Goal: Communication & Community: Answer question/provide support

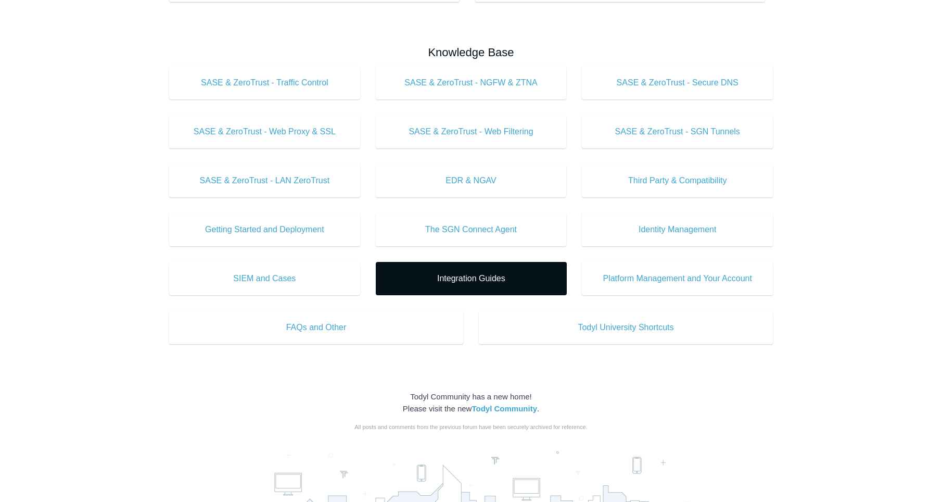
scroll to position [266, 0]
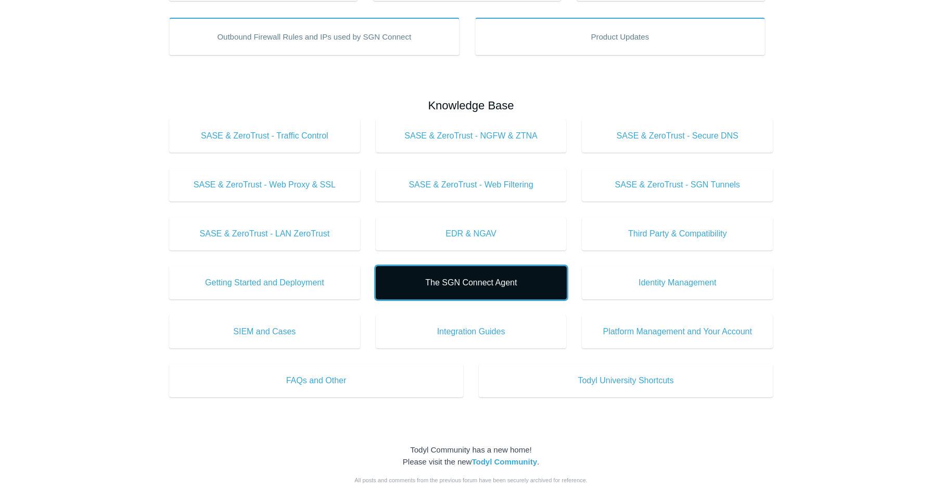
click at [495, 277] on span "The SGN Connect Agent" at bounding box center [472, 282] width 160 height 12
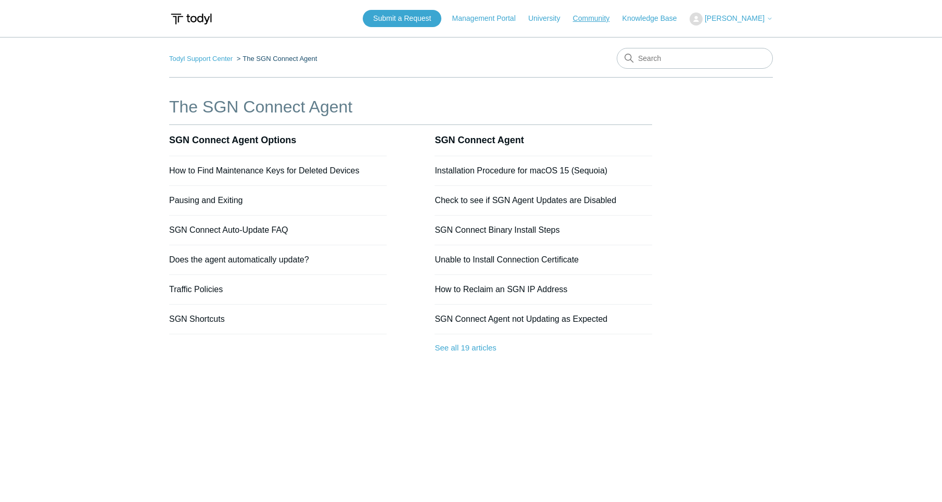
click at [612, 22] on link "Community" at bounding box center [596, 18] width 47 height 11
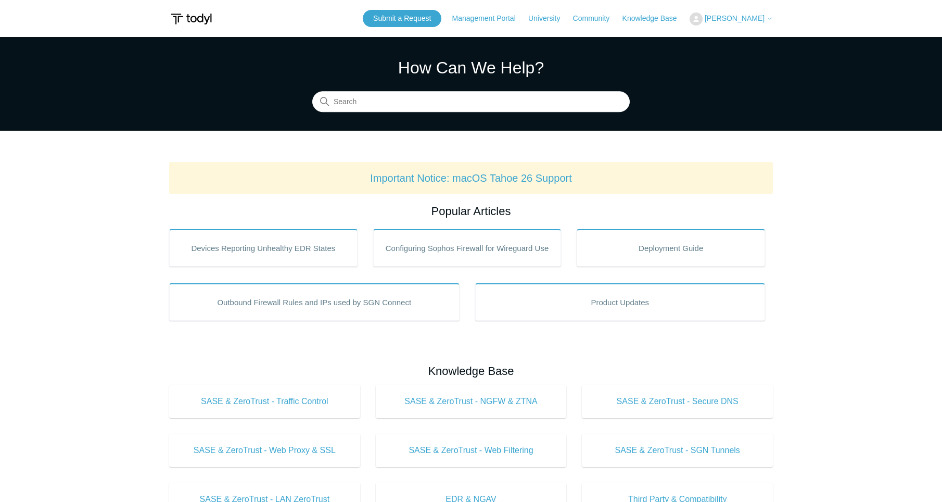
click at [749, 19] on span "[PERSON_NAME]" at bounding box center [735, 18] width 60 height 8
click at [748, 41] on link "My Support Requests" at bounding box center [741, 41] width 102 height 18
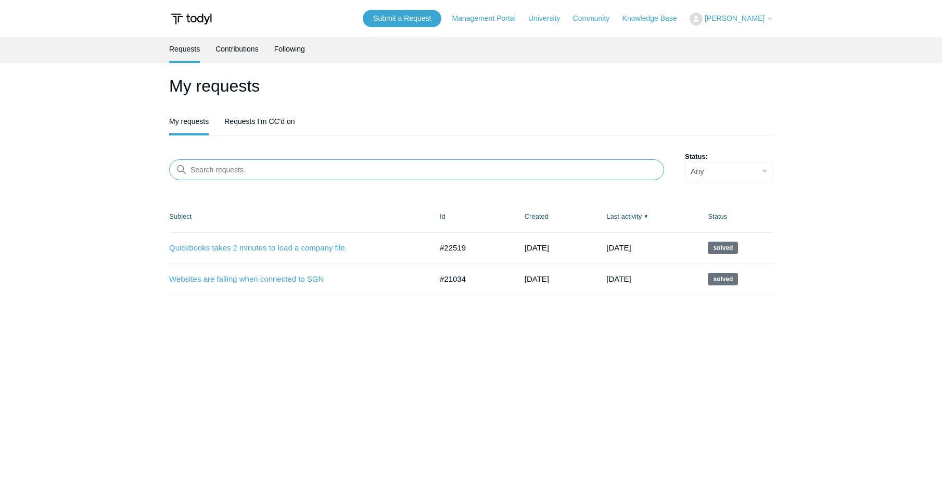
click at [272, 171] on input "Search requests" at bounding box center [416, 169] width 495 height 21
click at [430, 16] on link "Submit a Request" at bounding box center [402, 18] width 79 height 17
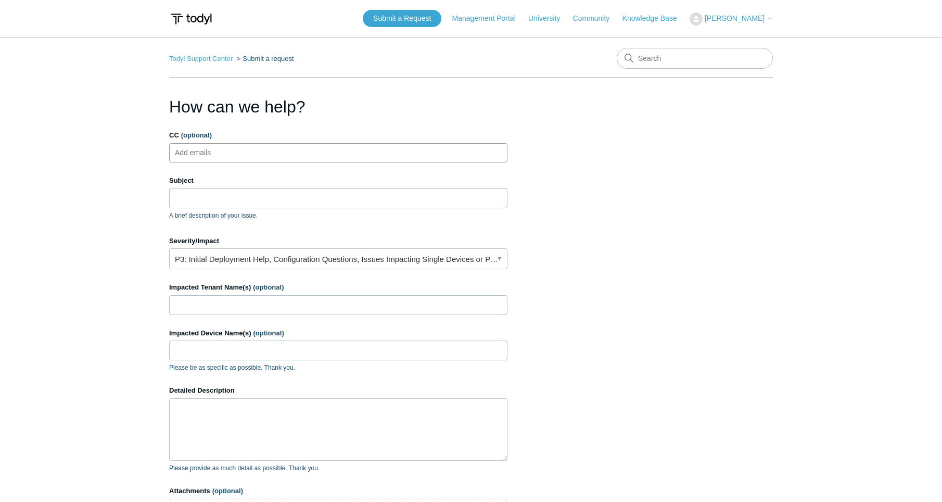
click at [285, 160] on ul "Add emails" at bounding box center [338, 152] width 338 height 19
click at [273, 197] on input "Subject" at bounding box center [338, 198] width 338 height 20
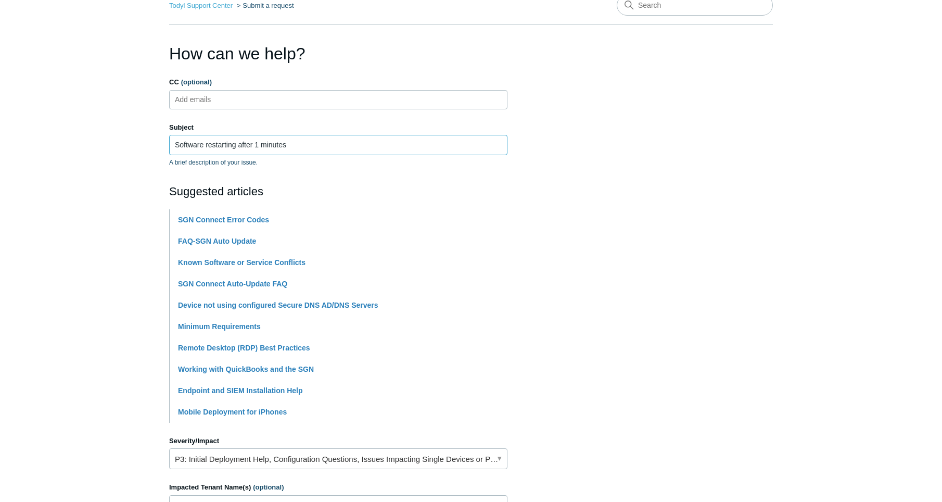
scroll to position [106, 0]
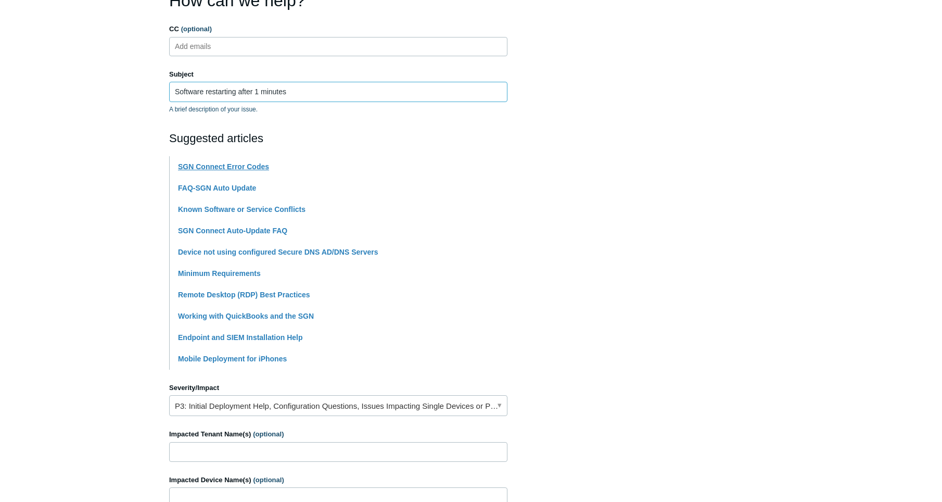
type input "Software restarting after 1 minutes"
click at [244, 167] on link "SGN Connect Error Codes" at bounding box center [223, 166] width 91 height 8
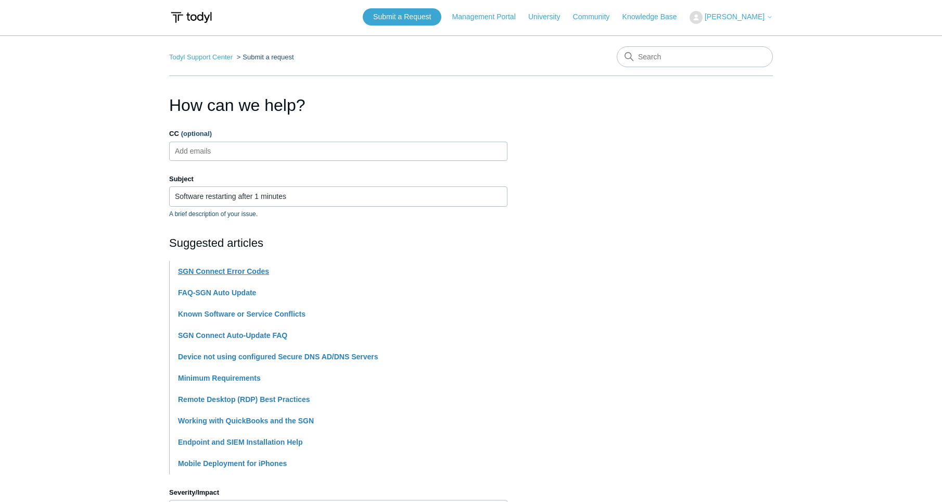
scroll to position [212, 0]
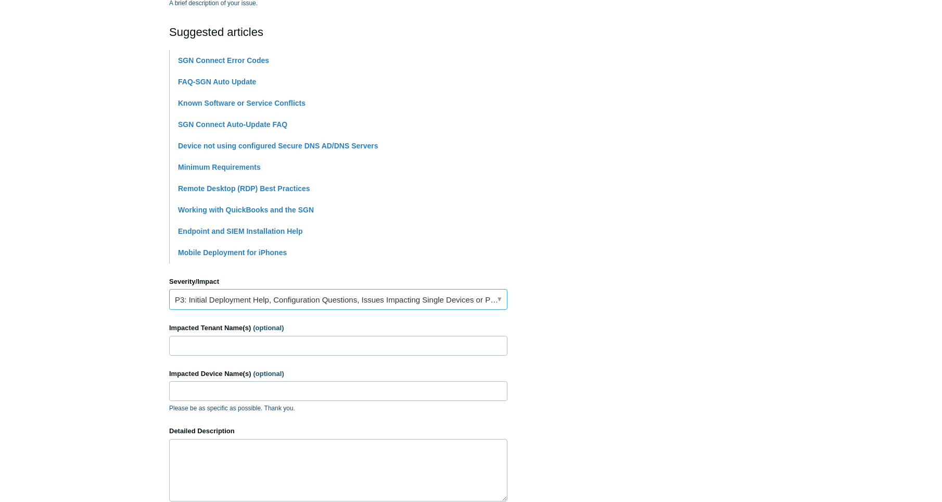
click at [246, 299] on link "P3: Initial Deployment Help, Configuration Questions, Issues Impacting Single D…" at bounding box center [338, 299] width 338 height 21
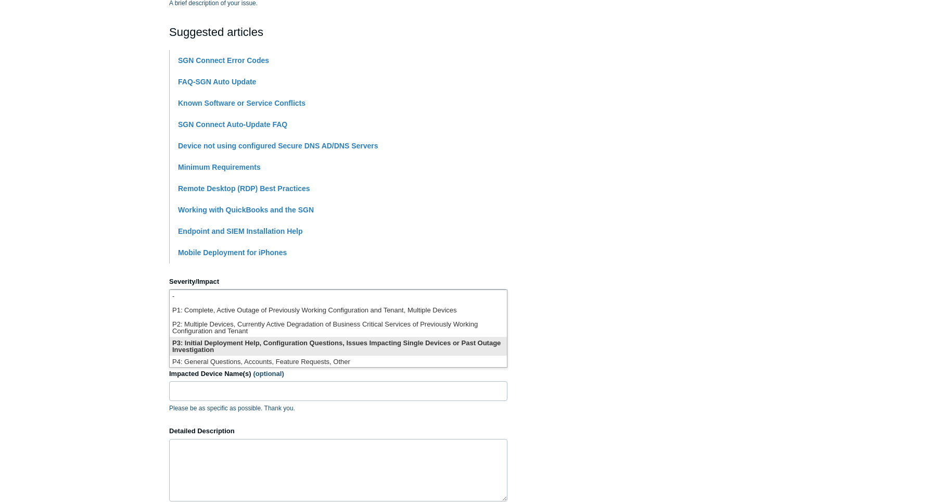
click at [232, 343] on li "P3: Initial Deployment Help, Configuration Questions, Issues Impacting Single D…" at bounding box center [338, 346] width 337 height 19
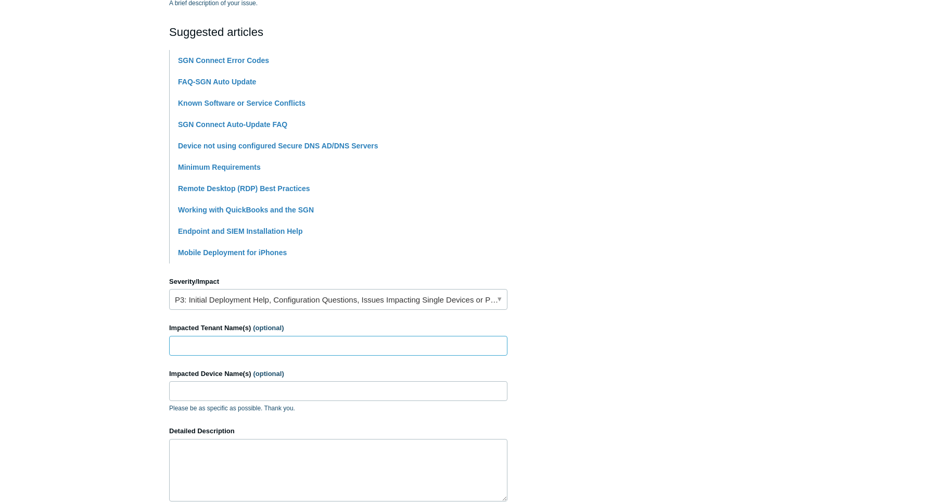
click at [232, 345] on input "Impacted Tenant Name(s) (optional)" at bounding box center [338, 346] width 338 height 20
type input "Square Deal Capital"
click at [228, 396] on input "Impacted Device Name(s) (optional)" at bounding box center [338, 391] width 338 height 20
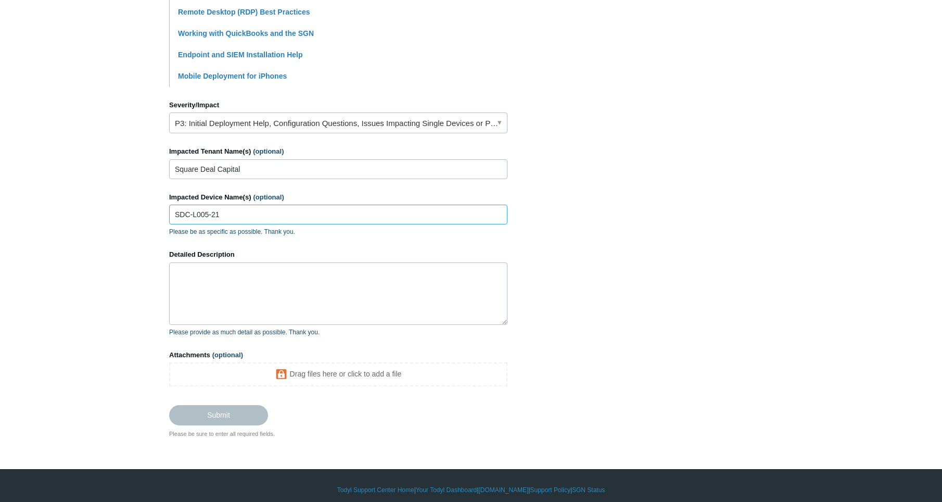
scroll to position [399, 0]
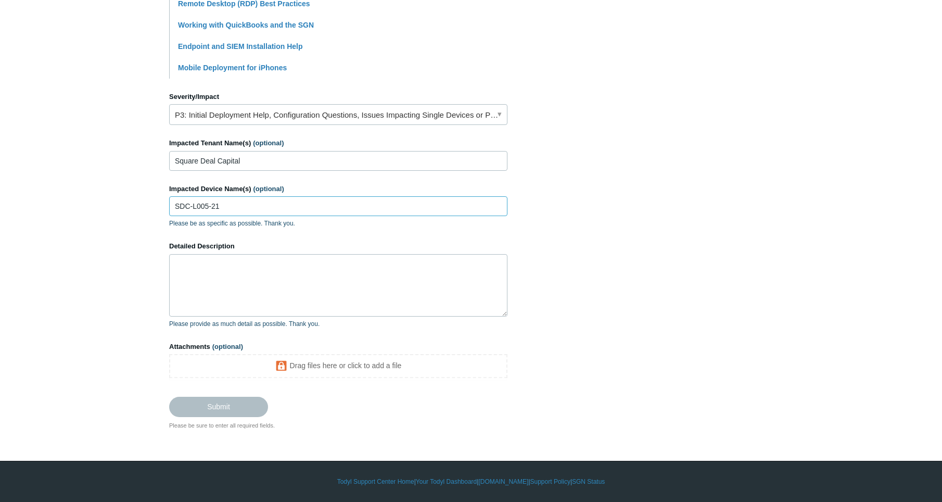
type input "SDC-L005-21"
click at [227, 280] on textarea "Detailed Description" at bounding box center [338, 285] width 338 height 62
paste textarea "The SGN Connect service terminated unexpectedly. It has done this 13 time(s). T…"
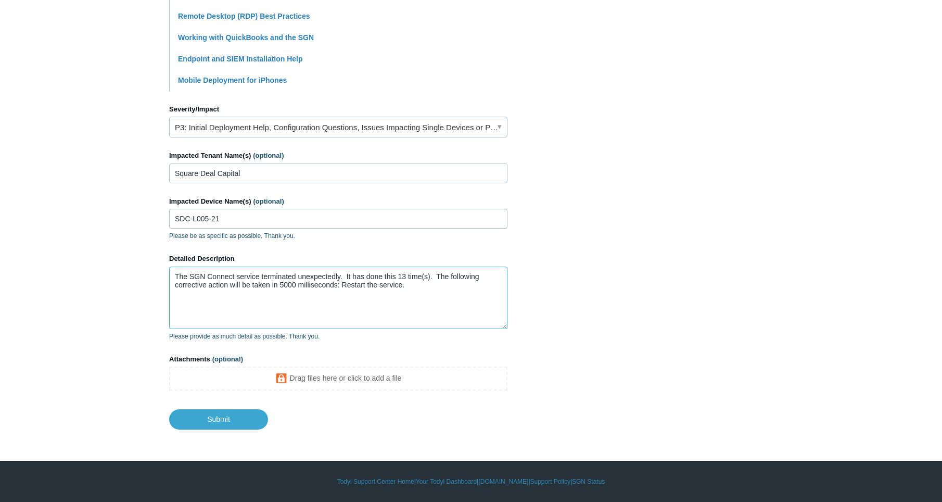
click at [173, 279] on textarea "The SGN Connect service terminated unexpectedly. It has done this 13 time(s). T…" at bounding box center [338, 298] width 338 height 62
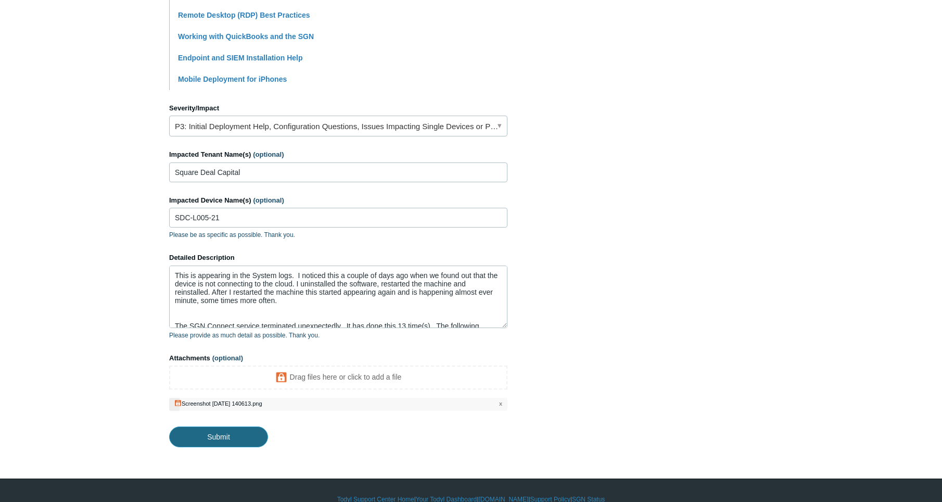
click at [224, 437] on input "Submit" at bounding box center [218, 436] width 99 height 21
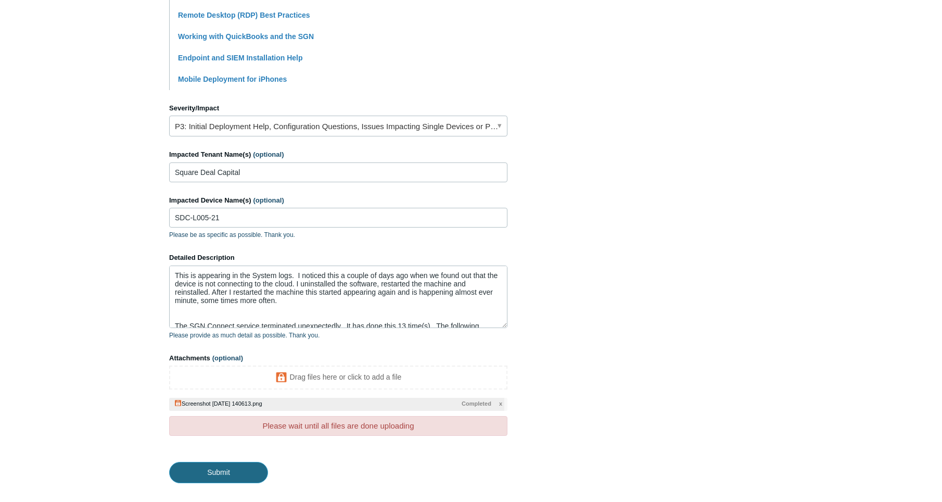
click at [237, 474] on input "Submit" at bounding box center [218, 472] width 99 height 21
type textarea "This is appearing in the System logs. I noticed this a couple of days ago when …"
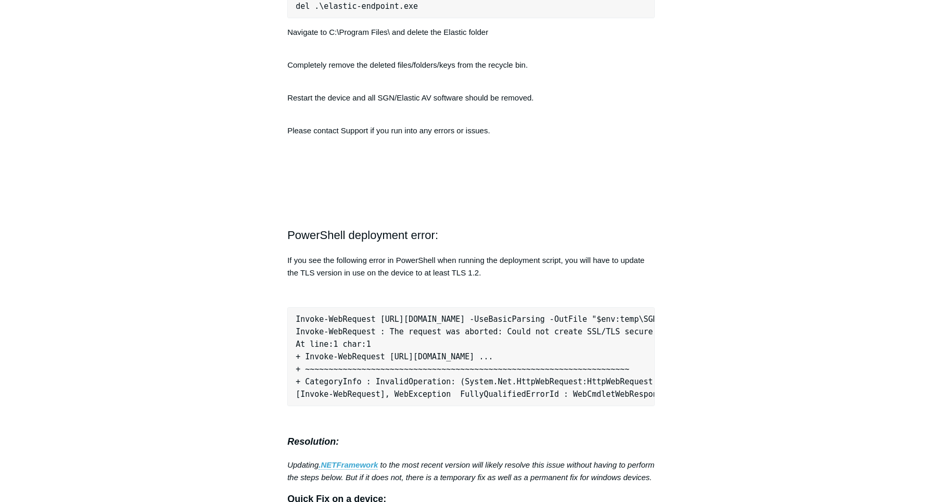
scroll to position [3133, 0]
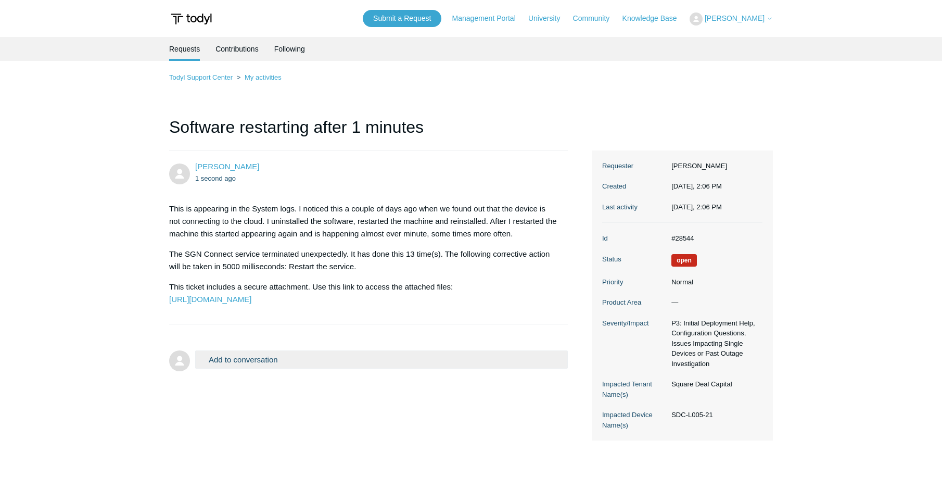
click at [56, 173] on main "Requests Contributions Following Todyl Support Center My activities Software re…" at bounding box center [471, 263] width 942 height 452
click at [248, 369] on button "Add to conversation" at bounding box center [381, 359] width 373 height 18
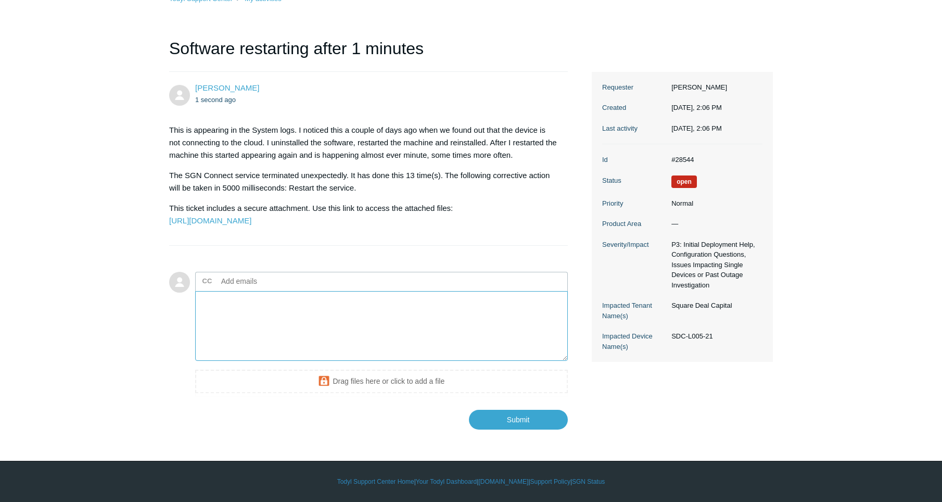
scroll to position [102, 0]
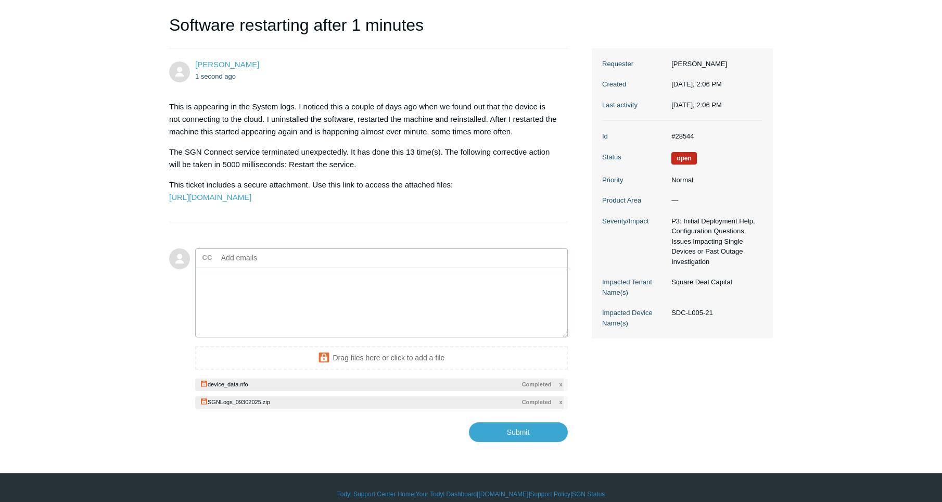
click at [315, 324] on textarea "Add your reply" at bounding box center [381, 303] width 373 height 70
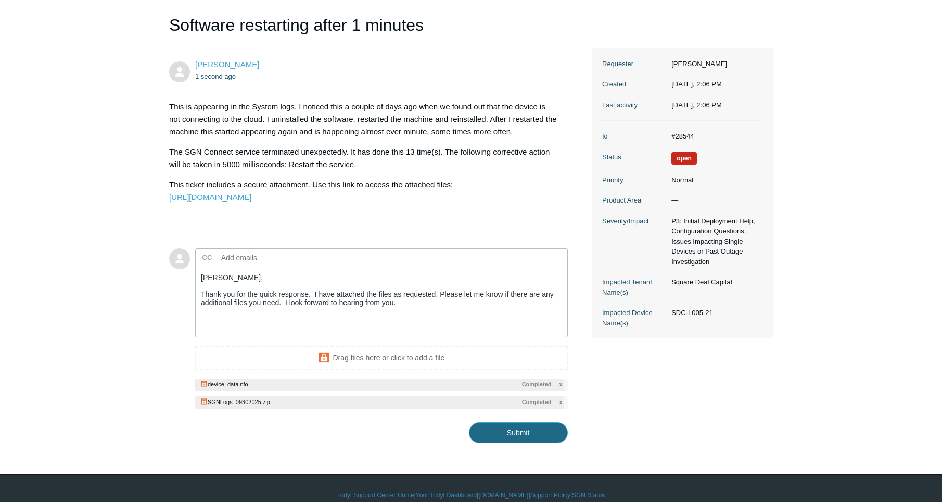
click at [508, 443] on input "Submit" at bounding box center [518, 432] width 99 height 21
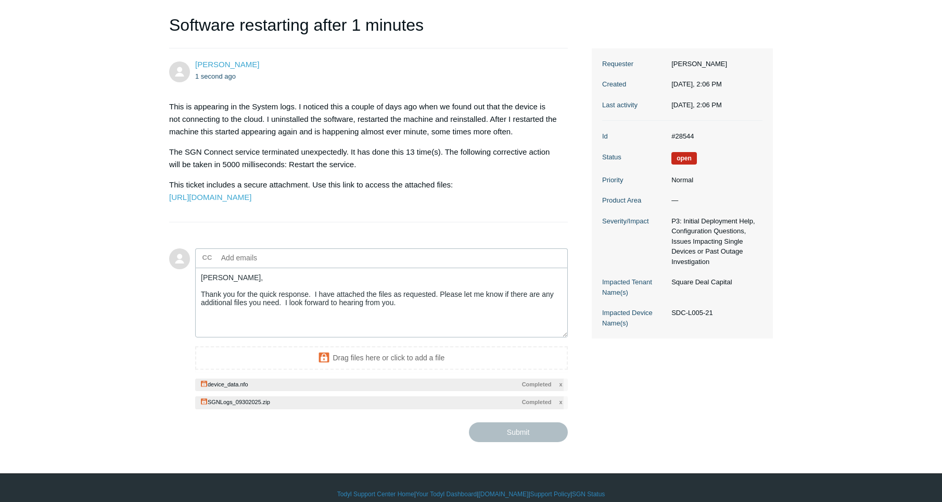
type textarea "Kris, Thank you for the quick response. I have attached the files as requested.…"
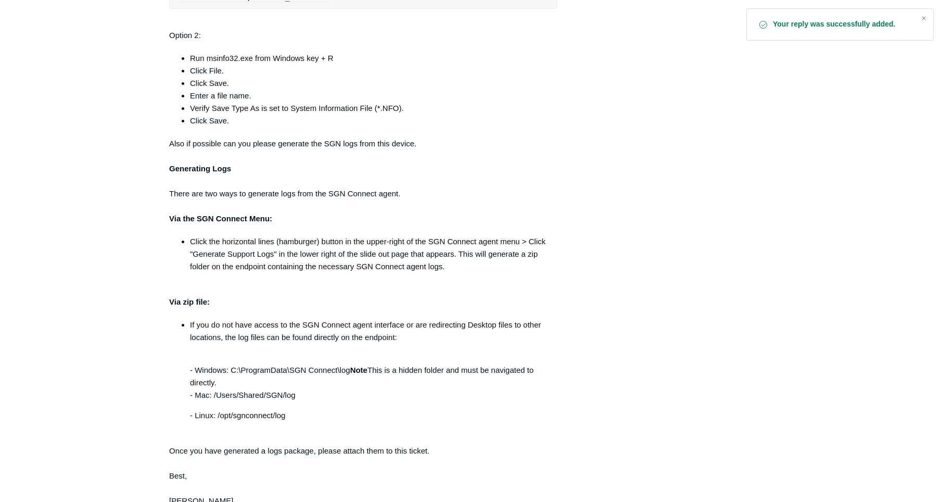
scroll to position [903, 0]
